Goal: Task Accomplishment & Management: Use online tool/utility

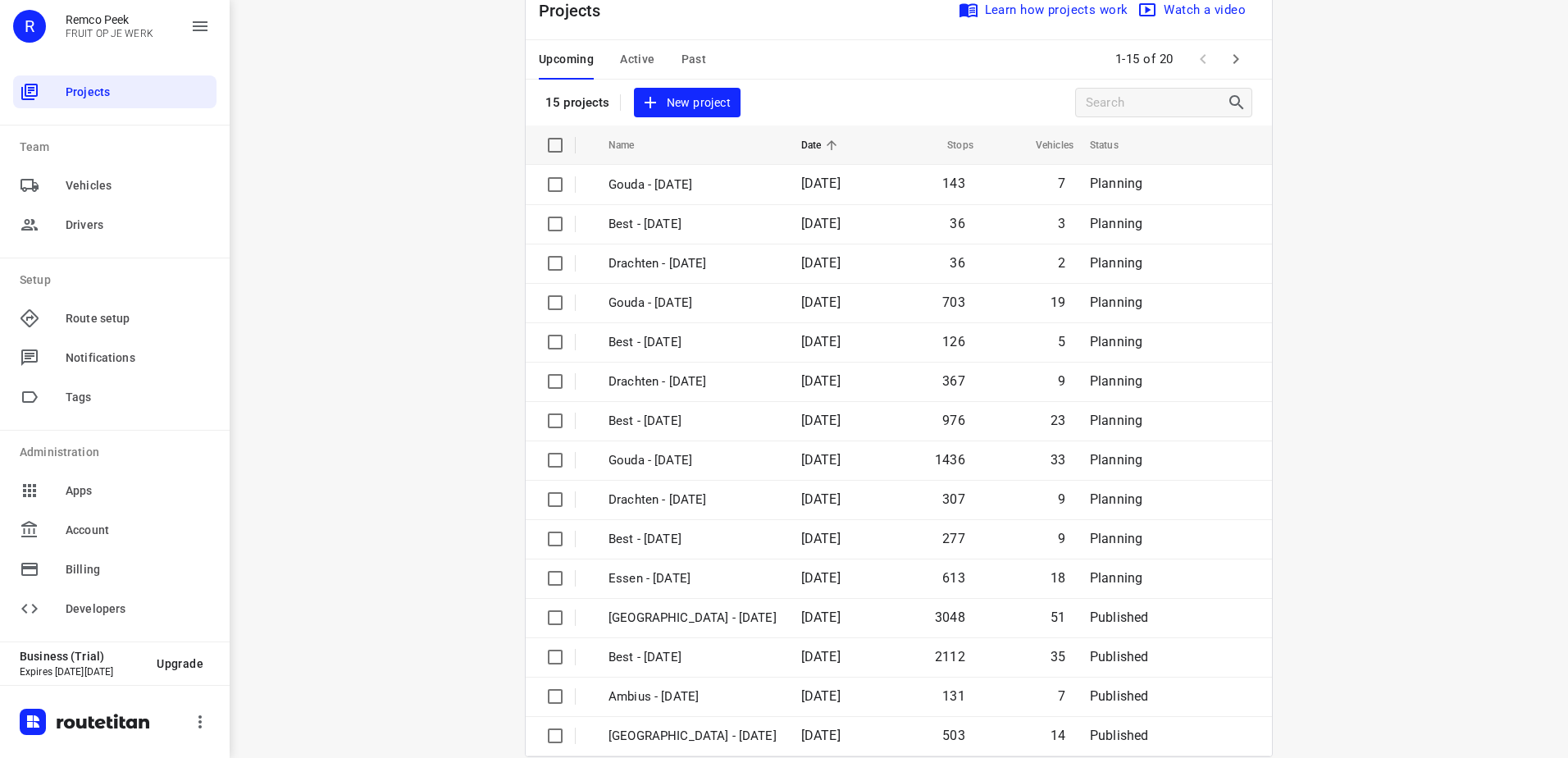
scroll to position [71, 0]
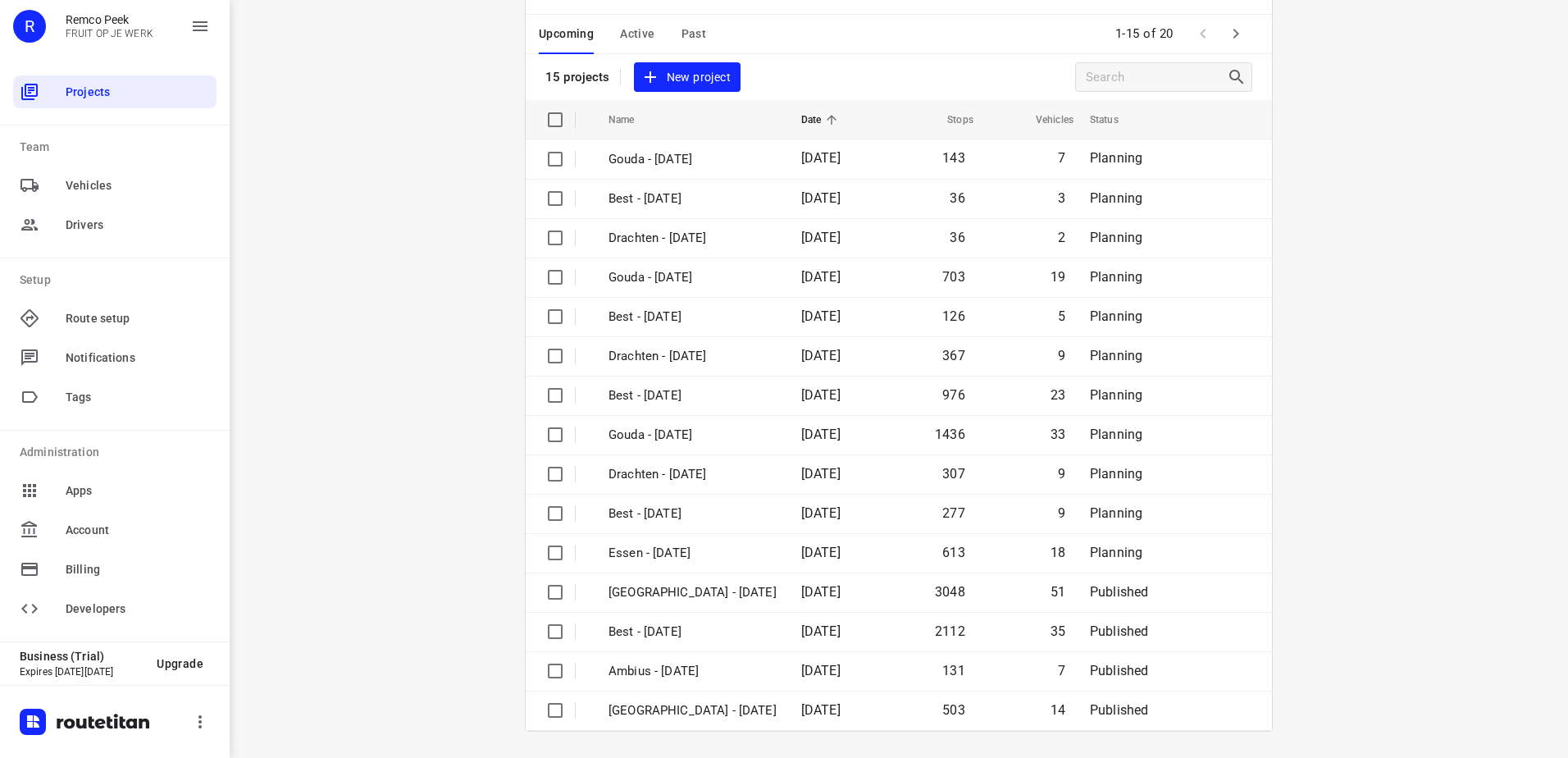
click at [433, 403] on div "i © 2025 Routetitan , © Stadia Maps , © OpenMapTiles © OpenStreetMap contributo…" at bounding box center [898, 379] width 1338 height 758
click at [1231, 37] on icon "button" at bounding box center [1236, 34] width 20 height 20
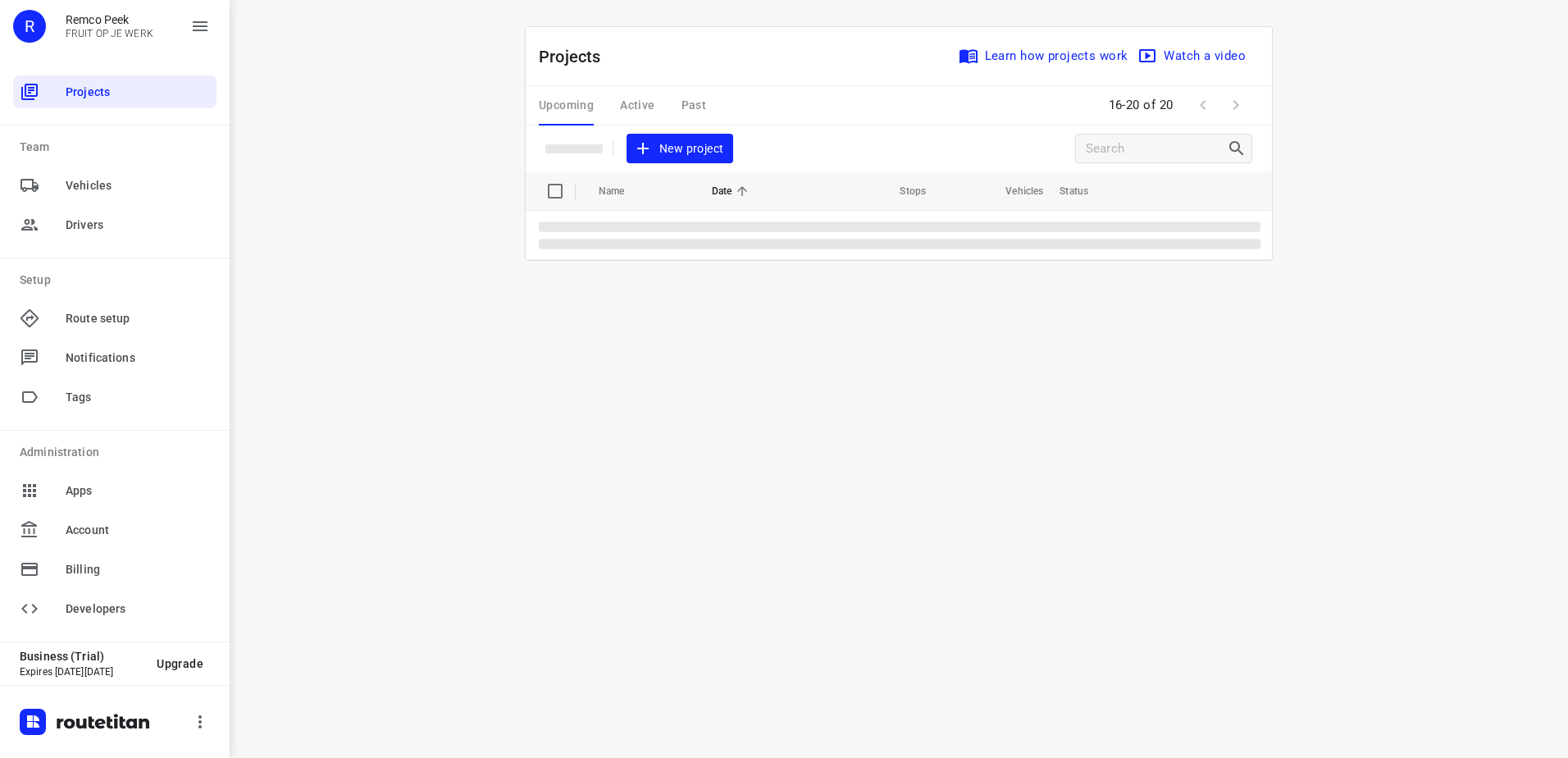
scroll to position [0, 0]
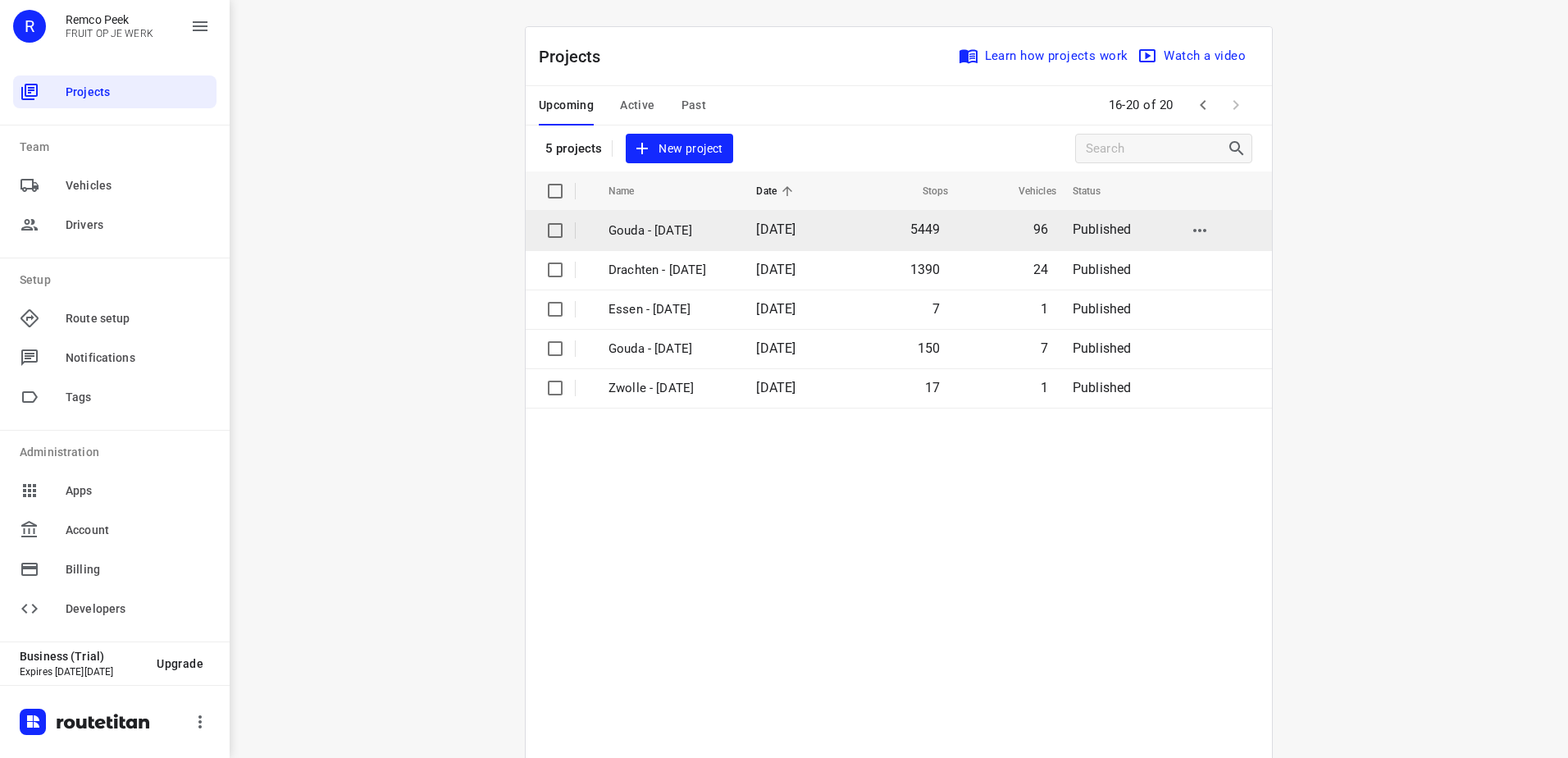
click at [711, 240] on td "Gouda - [DATE]" at bounding box center [668, 231] width 151 height 39
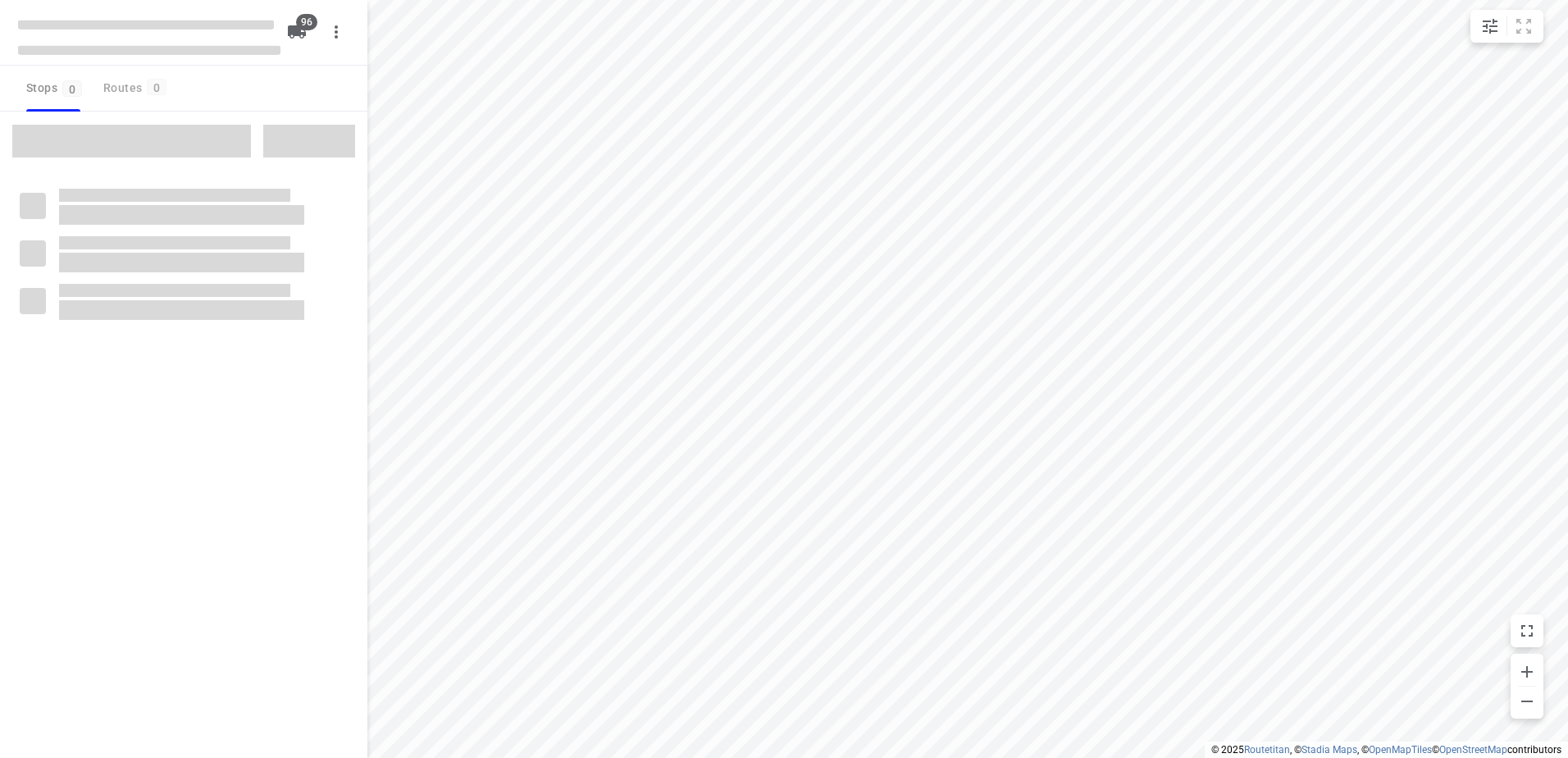
checkbox input "true"
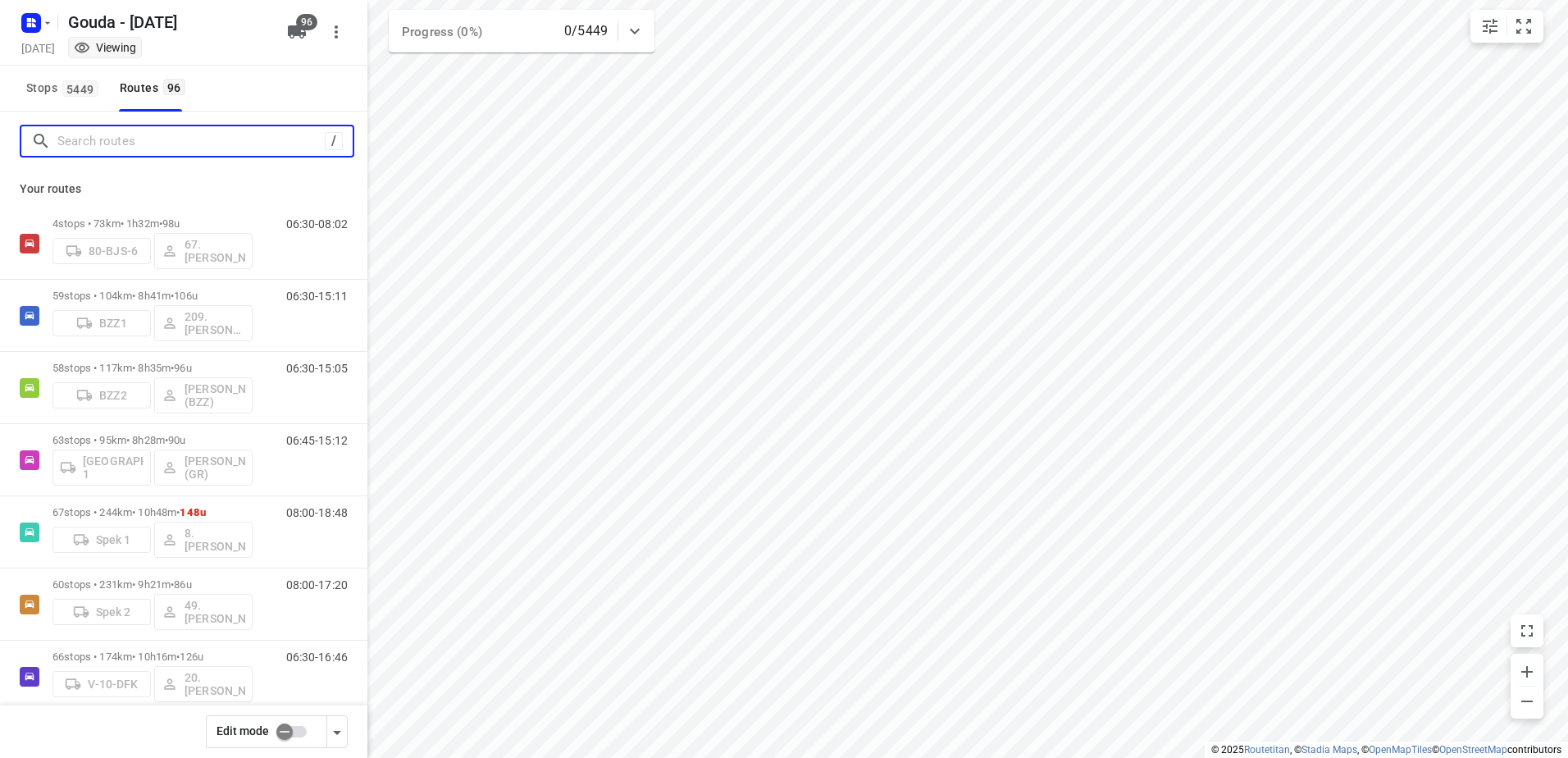
click at [149, 139] on input "Search routes" at bounding box center [190, 142] width 267 height 26
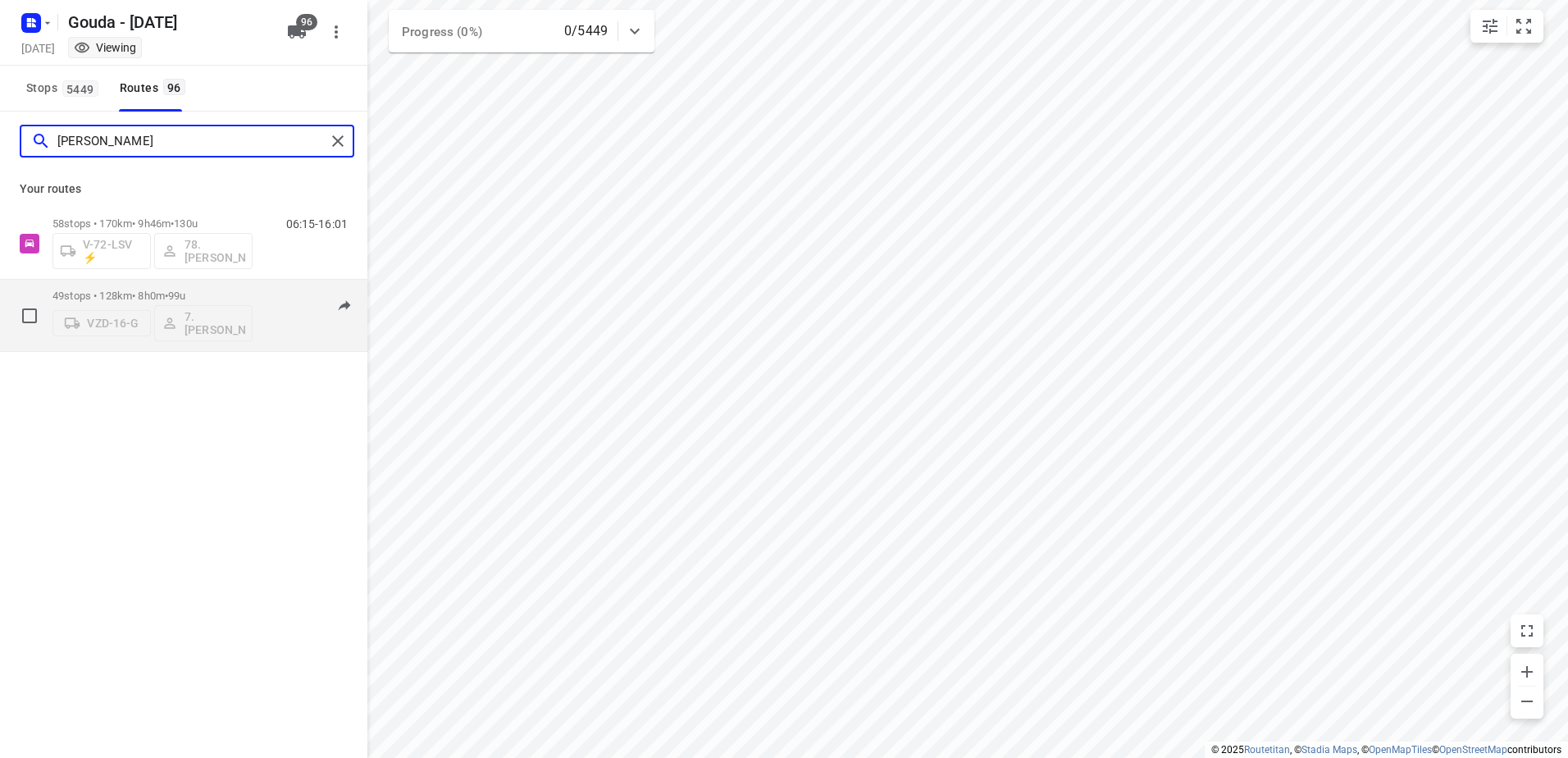
type input "[PERSON_NAME]"
click at [212, 299] on p "49 stops • 128km • 8h0m • 99u" at bounding box center [152, 296] width 200 height 12
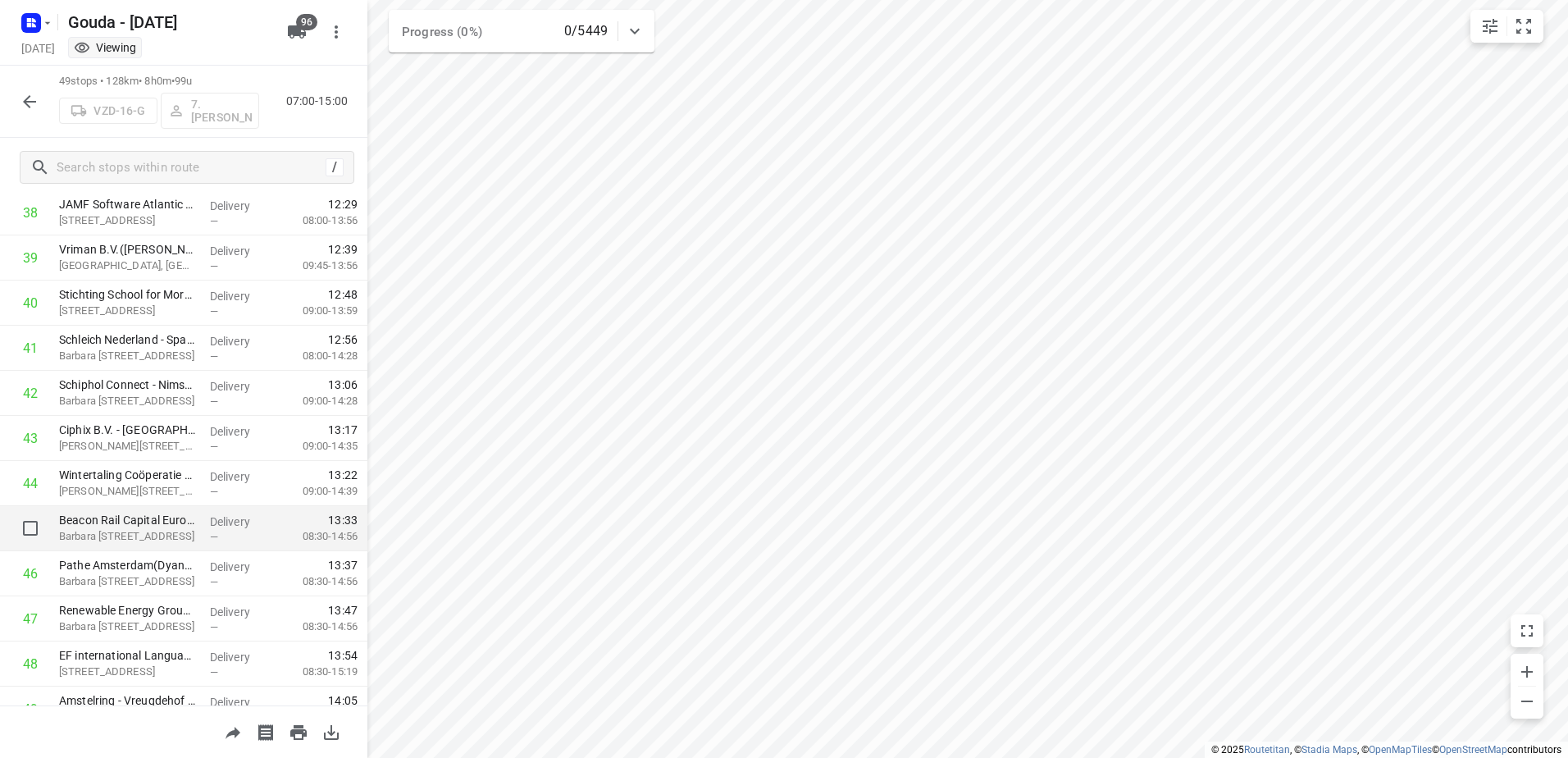
scroll to position [1828, 0]
